Goal: Information Seeking & Learning: Find specific fact

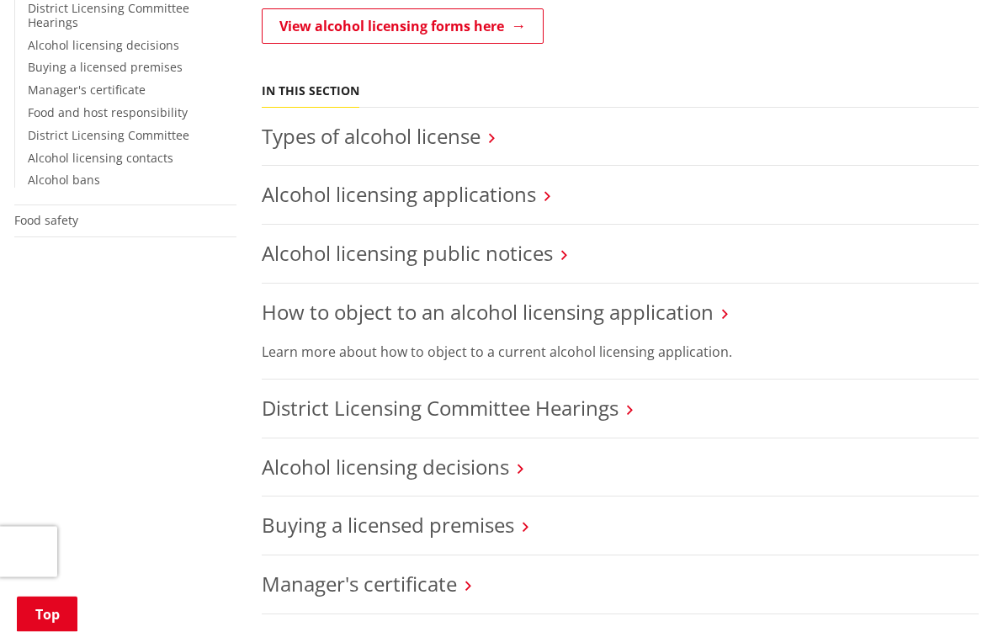
scroll to position [592, 0]
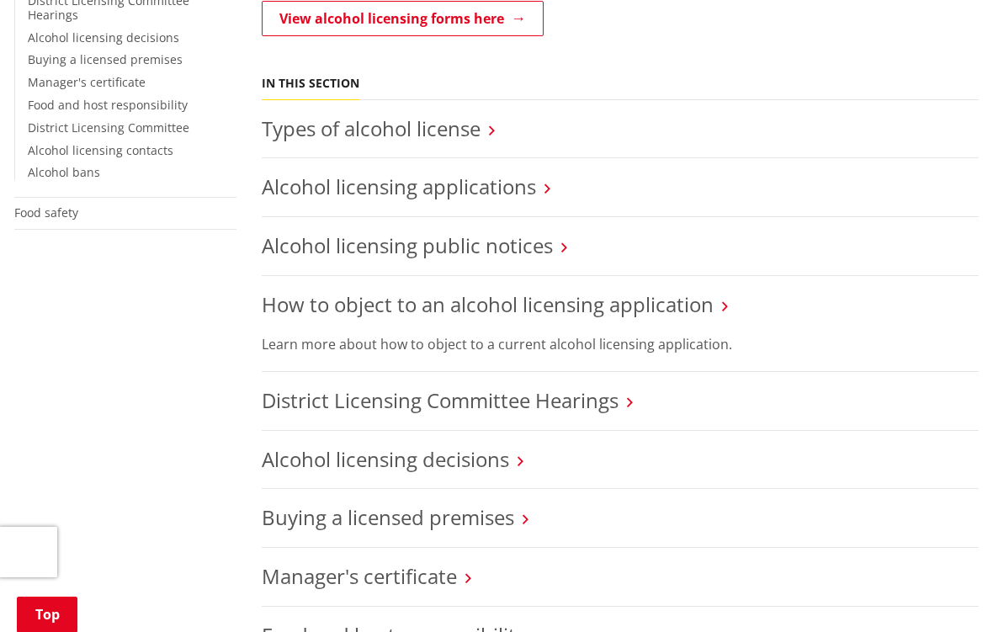
click at [511, 231] on link "Alcohol licensing public notices" at bounding box center [407, 245] width 291 height 28
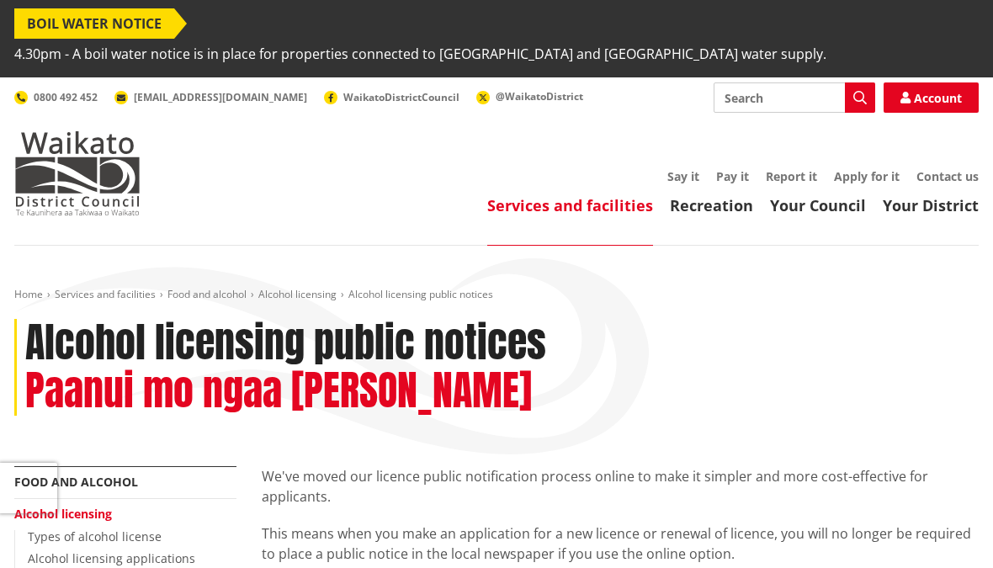
click at [758, 82] on input "Search" at bounding box center [795, 97] width 162 height 30
type input "Royale"
click at [852, 82] on button "Search" at bounding box center [860, 97] width 30 height 30
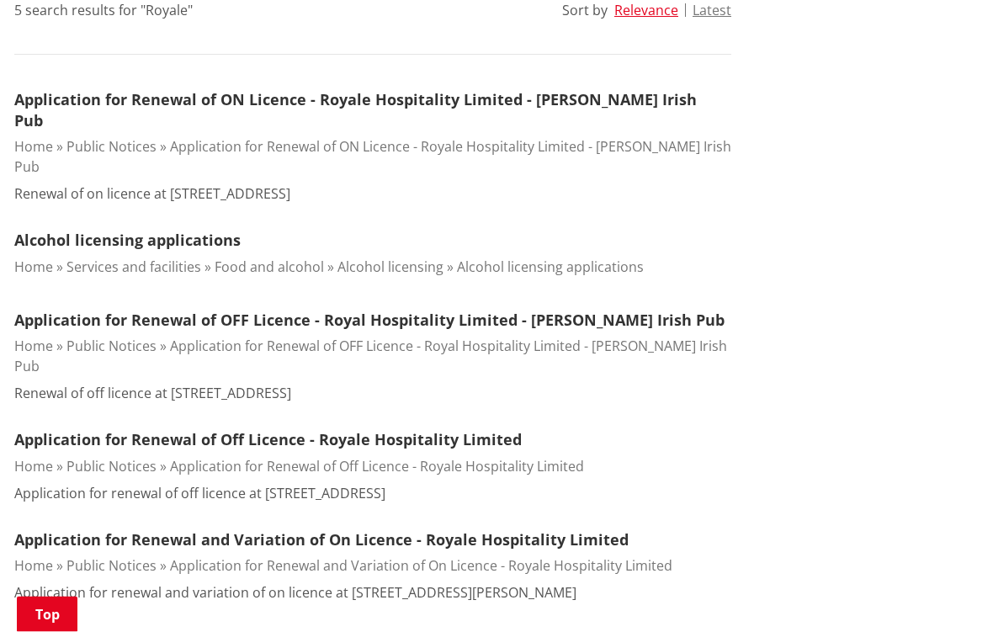
scroll to position [549, 0]
click at [553, 89] on link "Application for Renewal of ON Licence - Royale Hospitality Limited - Muddy Wate…" at bounding box center [355, 109] width 683 height 41
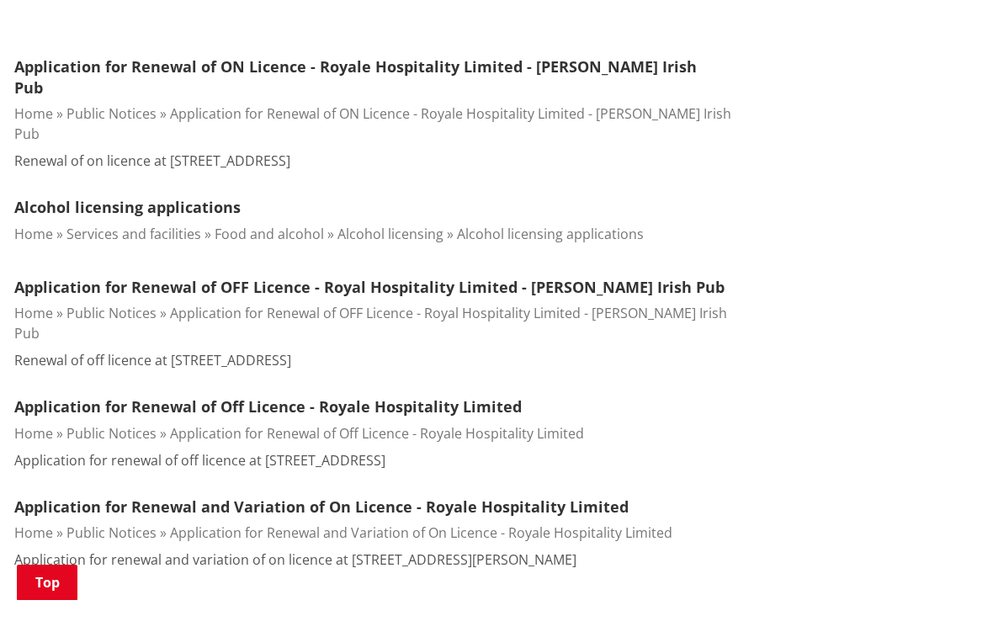
scroll to position [659, 0]
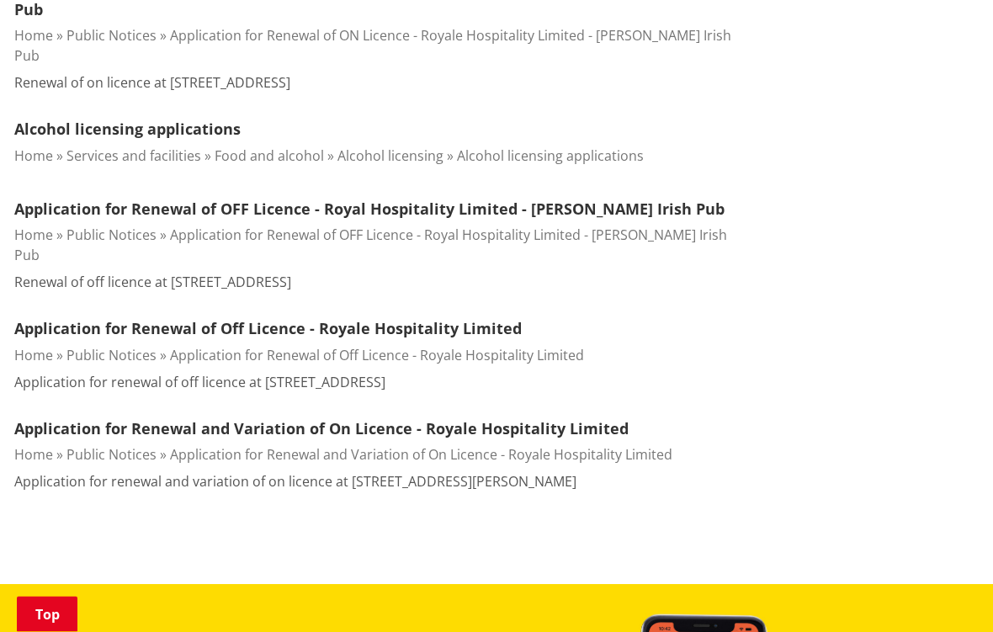
click at [97, 419] on link "Application for Renewal and Variation of On Licence - Royale Hospitality Limited" at bounding box center [321, 429] width 615 height 20
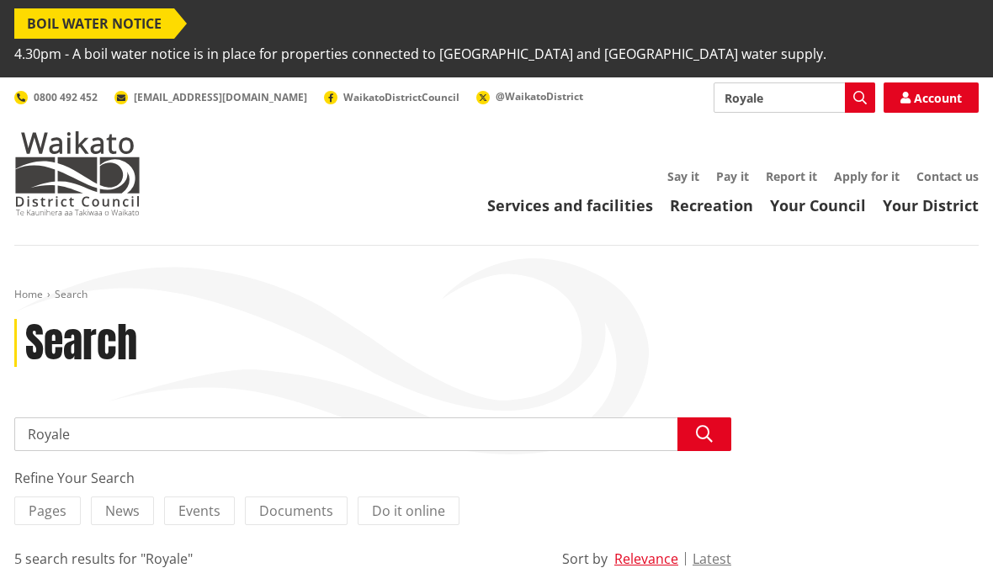
scroll to position [724, 0]
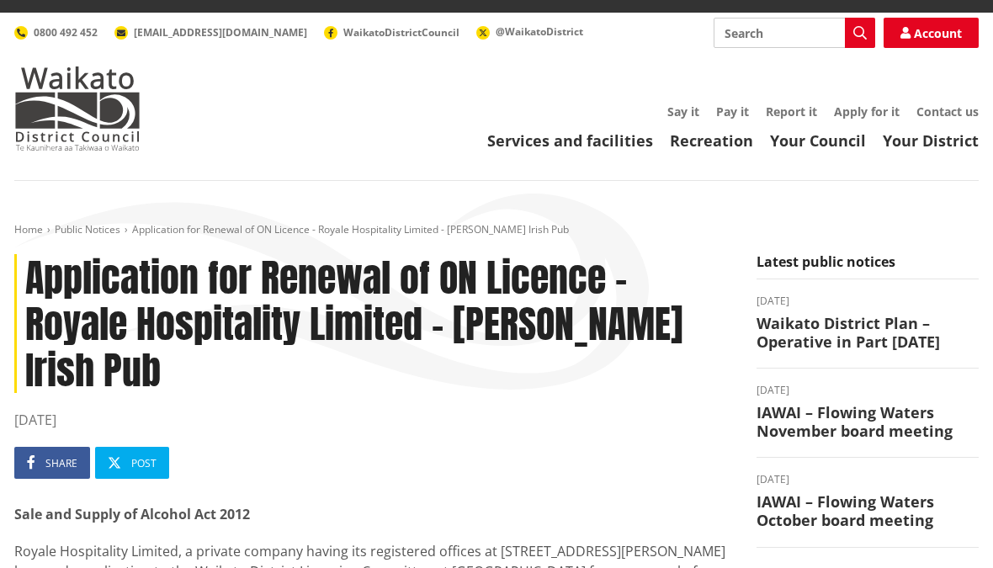
scroll to position [62, 0]
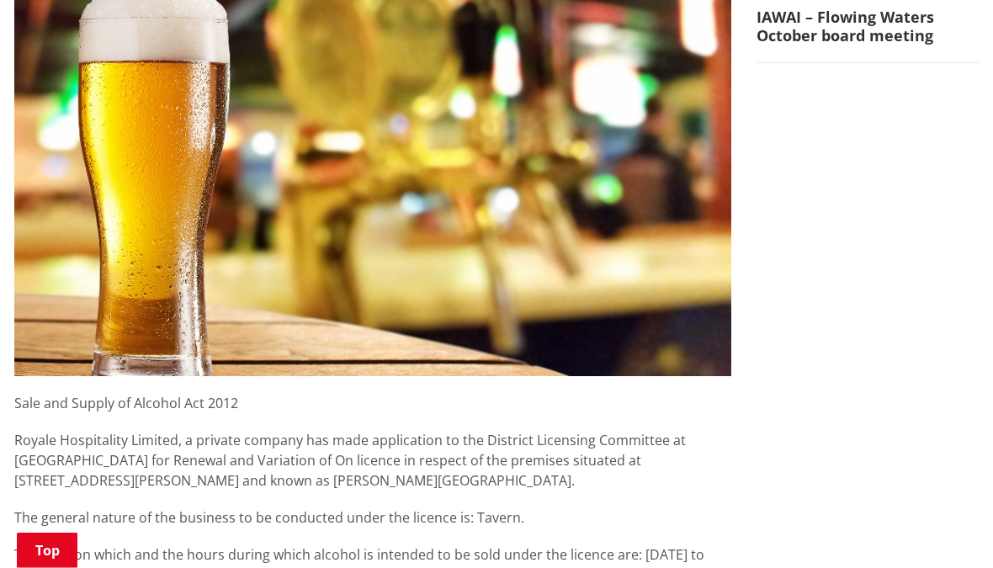
scroll to position [533, 0]
